Goal: Task Accomplishment & Management: Manage account settings

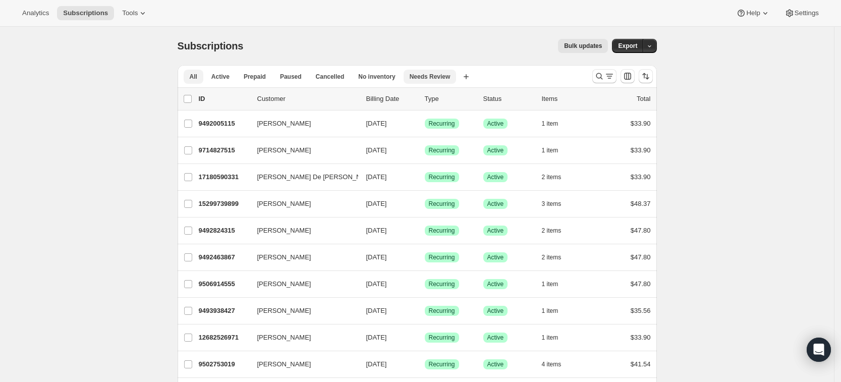
click at [422, 75] on span "Needs Review" at bounding box center [430, 77] width 41 height 8
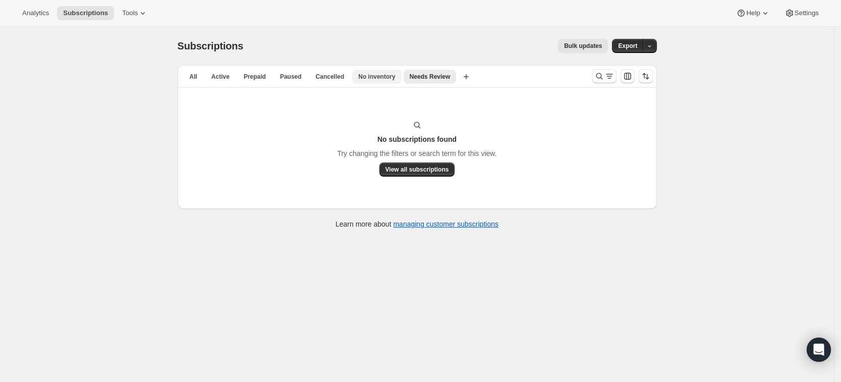
click at [362, 73] on span "No inventory" at bounding box center [376, 77] width 37 height 8
click at [333, 74] on span "Cancelled" at bounding box center [330, 77] width 29 height 8
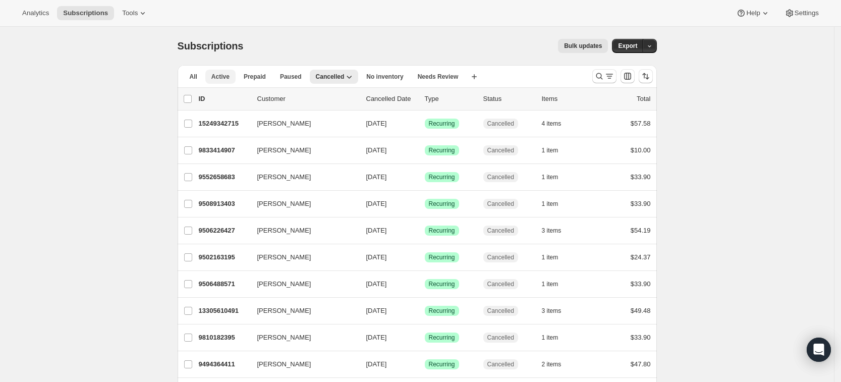
click at [225, 77] on span "Active" at bounding box center [220, 77] width 18 height 8
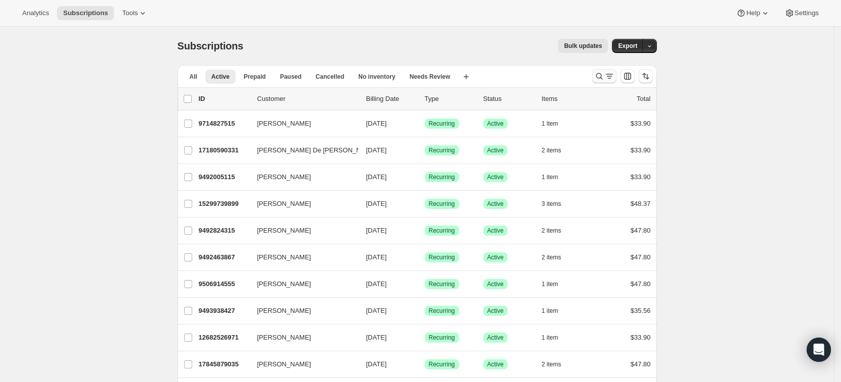
click at [600, 79] on icon "Search and filter results" at bounding box center [600, 76] width 10 height 10
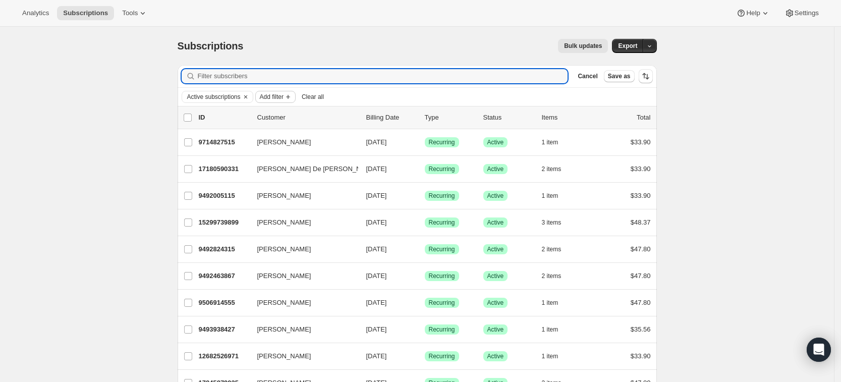
click at [270, 98] on span "Add filter" at bounding box center [272, 97] width 24 height 8
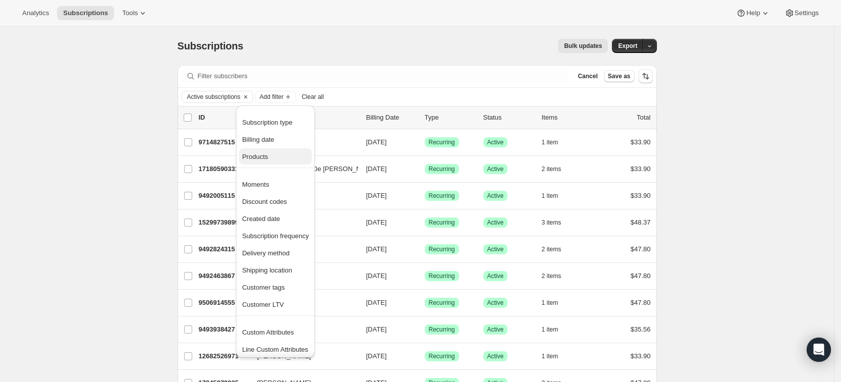
click at [257, 160] on span "Products" at bounding box center [255, 157] width 26 height 8
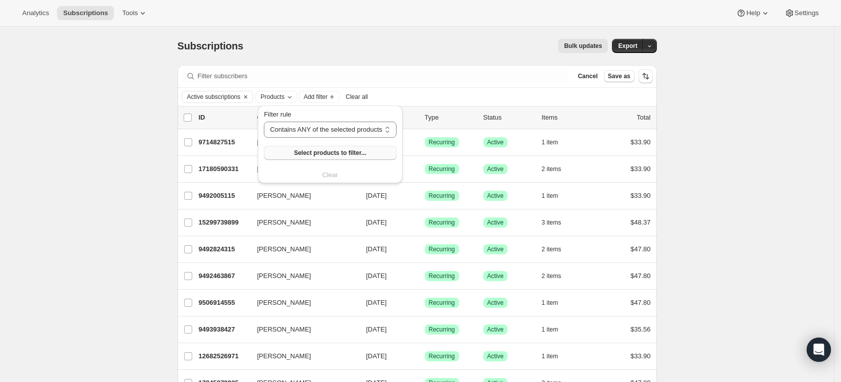
click at [311, 153] on span "Select products to filter..." at bounding box center [330, 153] width 72 height 8
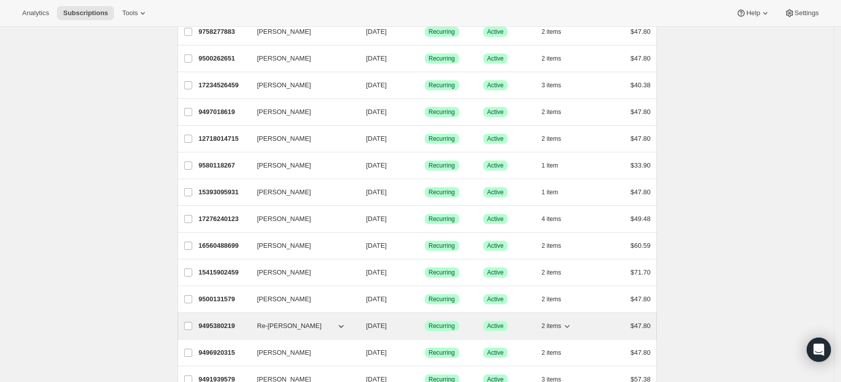
scroll to position [189, 0]
